Goal: Book appointment/travel/reservation

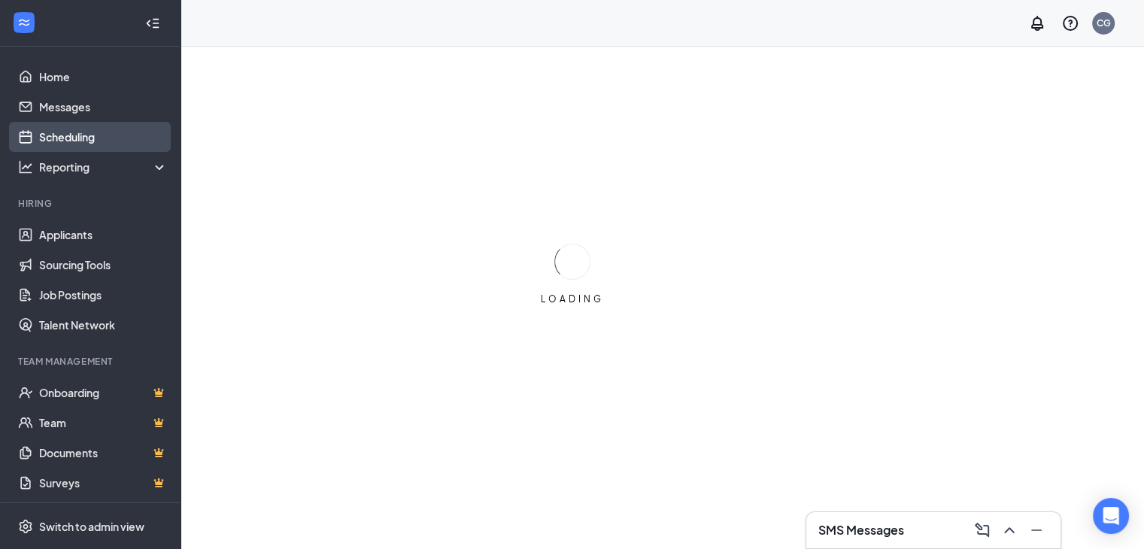
click at [51, 129] on link "Scheduling" at bounding box center [103, 137] width 129 height 30
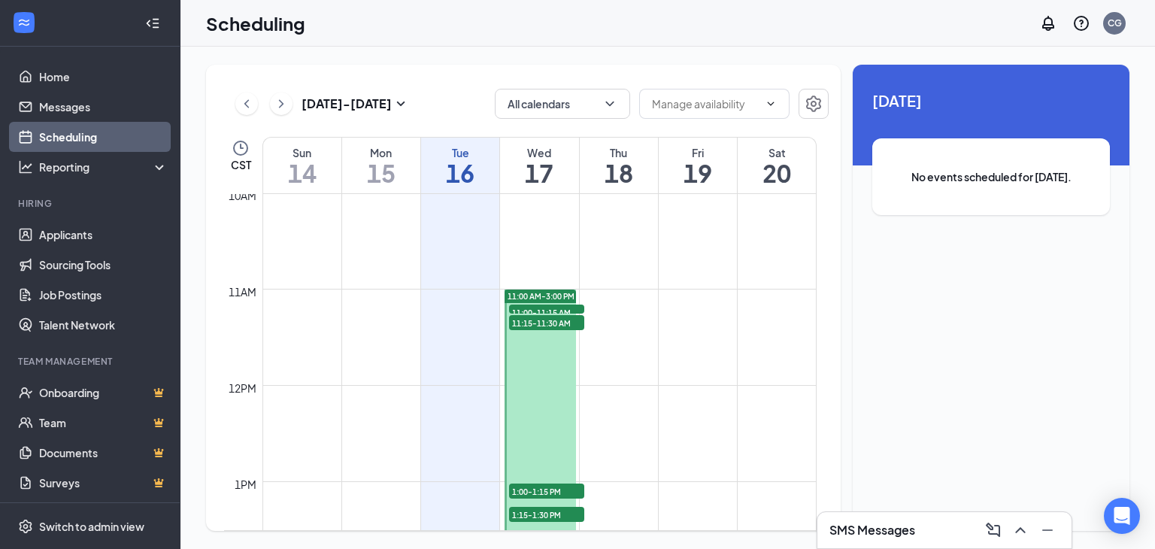
scroll to position [1040, 0]
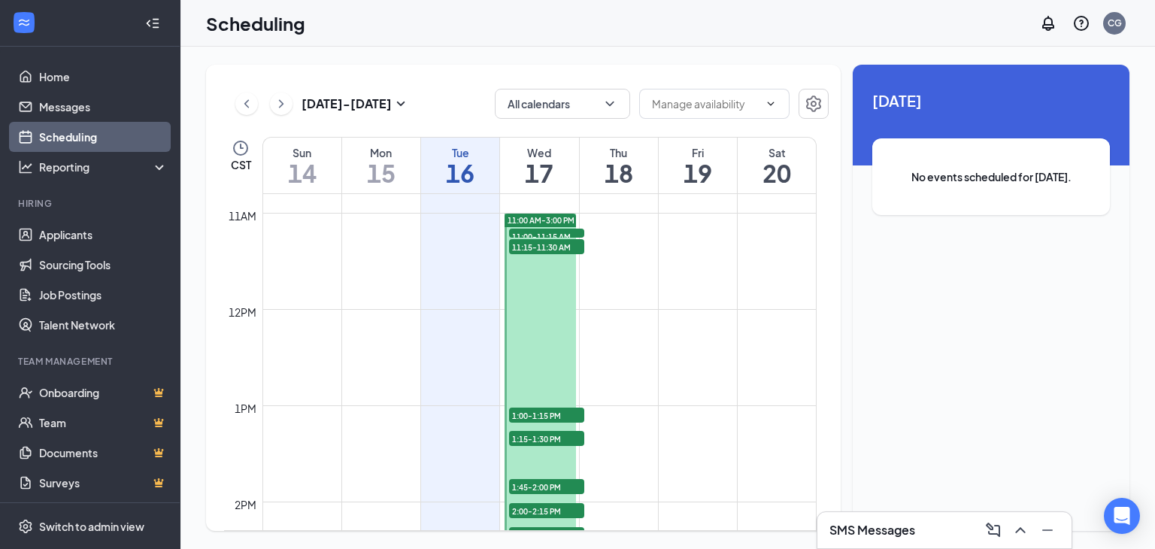
click at [545, 229] on span "11:00-11:15 AM" at bounding box center [546, 236] width 75 height 15
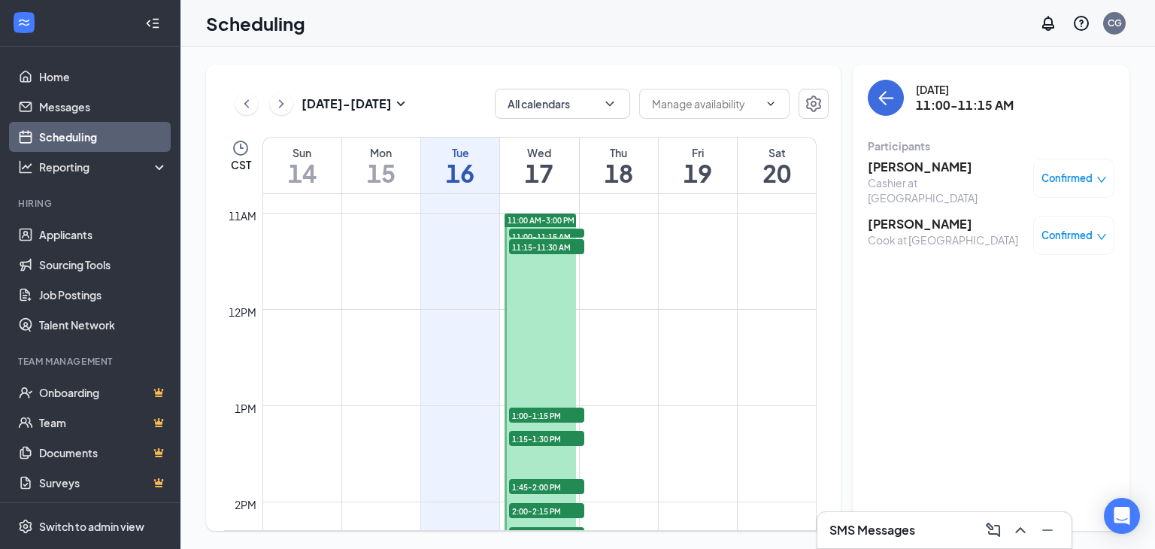
click at [545, 247] on span "11:15-11:30 AM" at bounding box center [546, 246] width 75 height 15
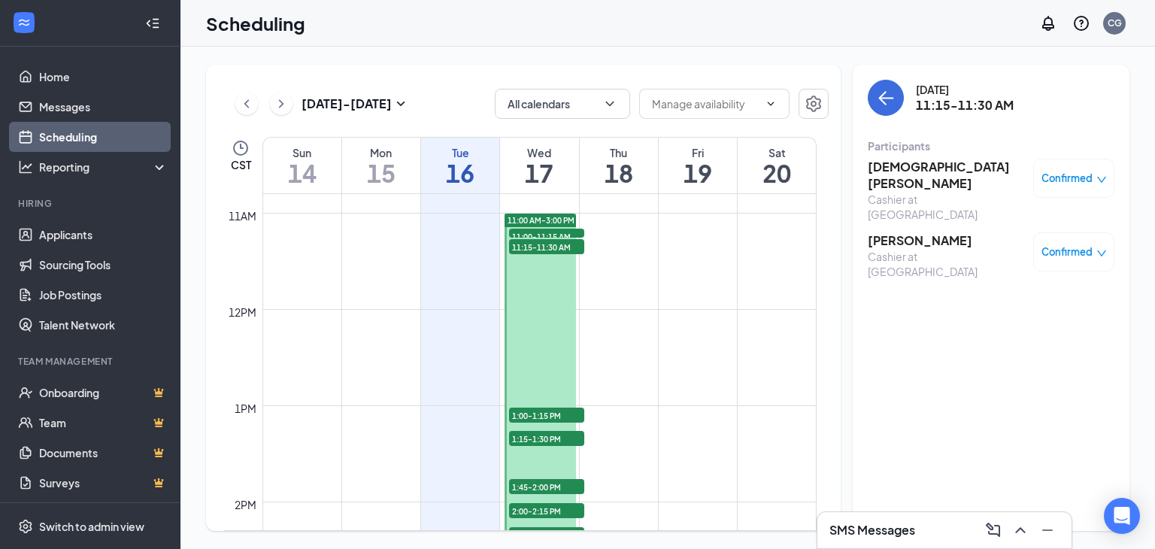
click at [557, 411] on span "1:00-1:15 PM" at bounding box center [546, 415] width 75 height 15
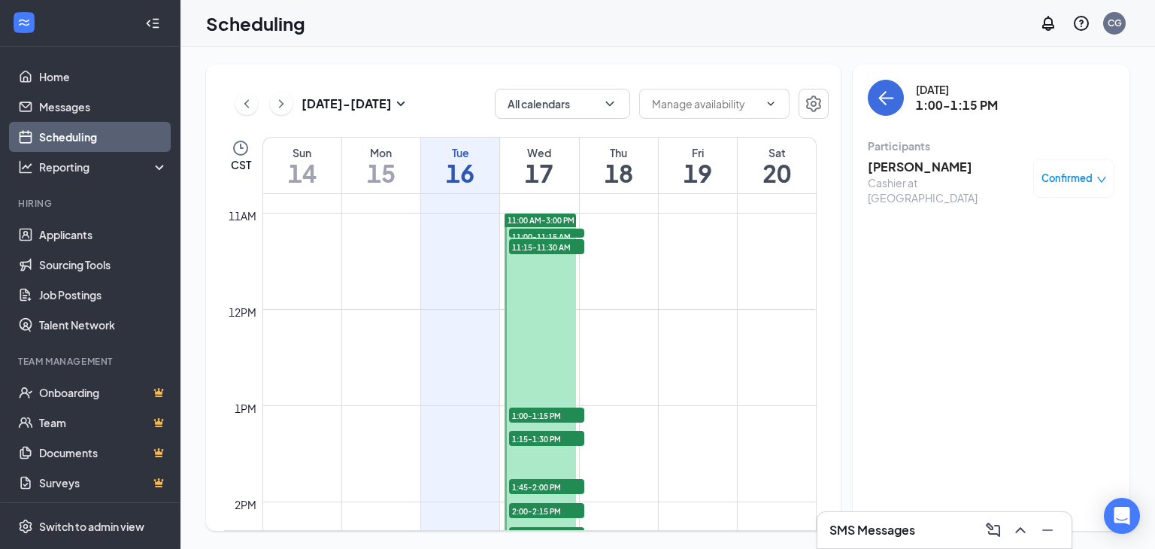
click at [545, 435] on span "1:15-1:30 PM" at bounding box center [546, 438] width 75 height 15
click at [525, 482] on span "1:45-2:00 PM" at bounding box center [546, 486] width 75 height 15
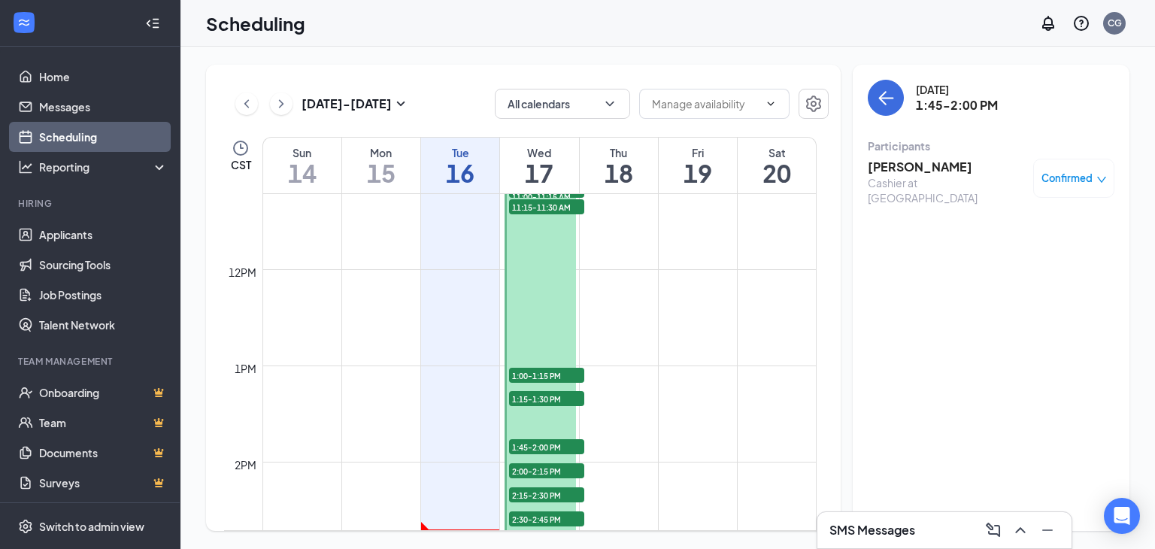
scroll to position [1115, 0]
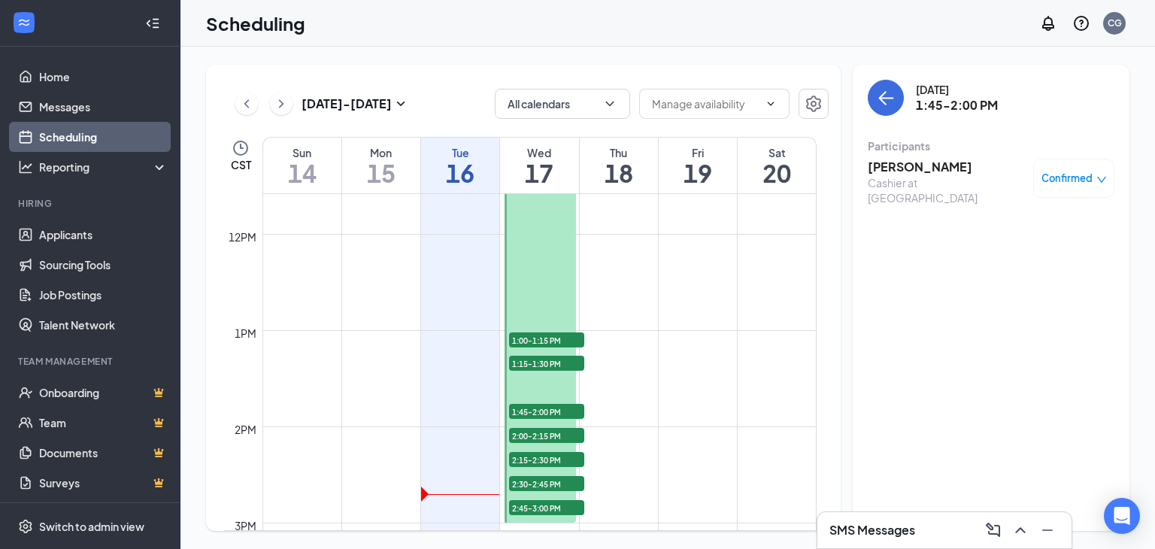
click at [548, 411] on span "1:45-2:00 PM" at bounding box center [546, 411] width 75 height 15
click at [545, 361] on span "1:15-1:30 PM" at bounding box center [546, 363] width 75 height 15
click at [539, 412] on span "1:45-2:00 PM" at bounding box center [546, 411] width 75 height 15
click at [554, 434] on span "2:00-2:15 PM" at bounding box center [546, 435] width 75 height 15
click at [542, 438] on span "2:00-2:15 PM" at bounding box center [546, 435] width 75 height 15
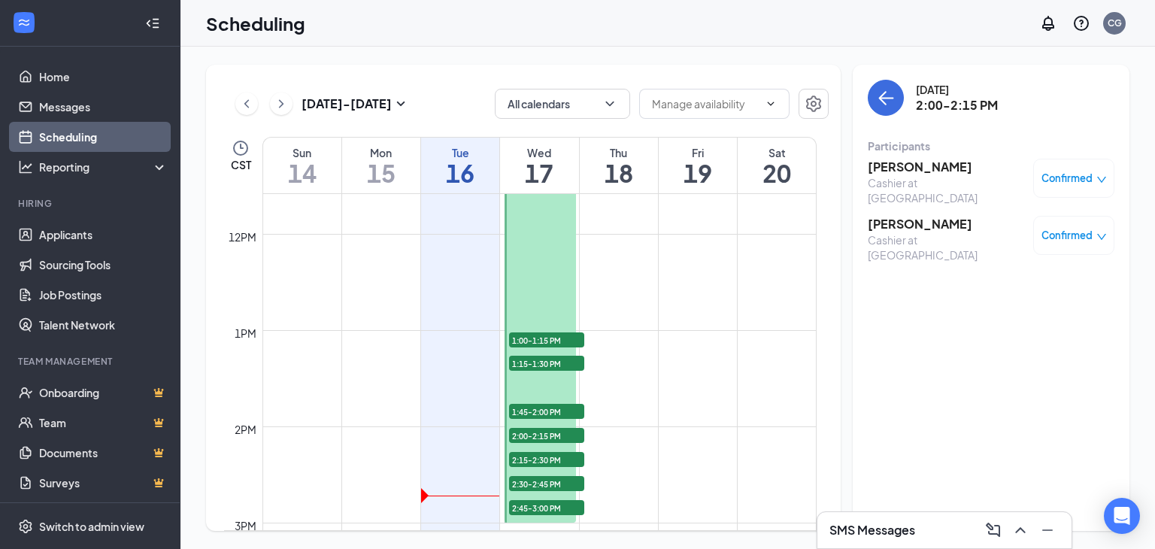
click at [539, 461] on span "2:15-2:30 PM" at bounding box center [546, 459] width 75 height 15
click at [539, 481] on span "2:30-2:45 PM" at bounding box center [546, 483] width 75 height 15
click at [532, 509] on span "2:45-3:00 PM" at bounding box center [546, 507] width 75 height 15
click at [890, 104] on icon "ArrowLeft" at bounding box center [886, 98] width 18 height 18
